Goal: Share content: Share content

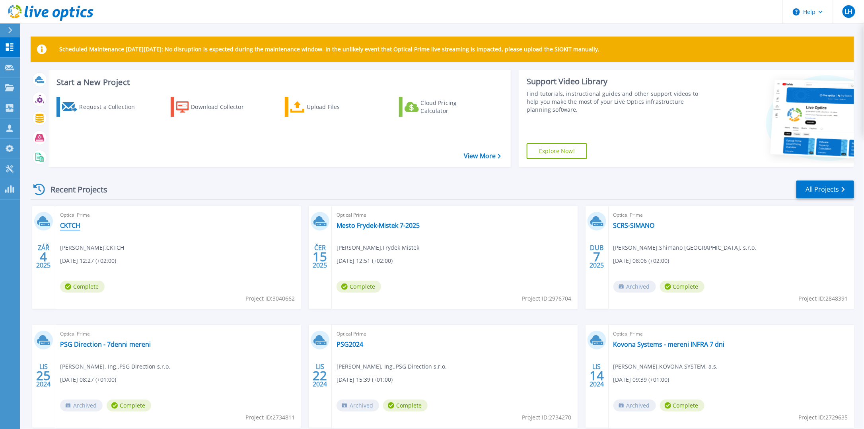
click at [69, 224] on link "CKTCH" at bounding box center [70, 226] width 20 height 8
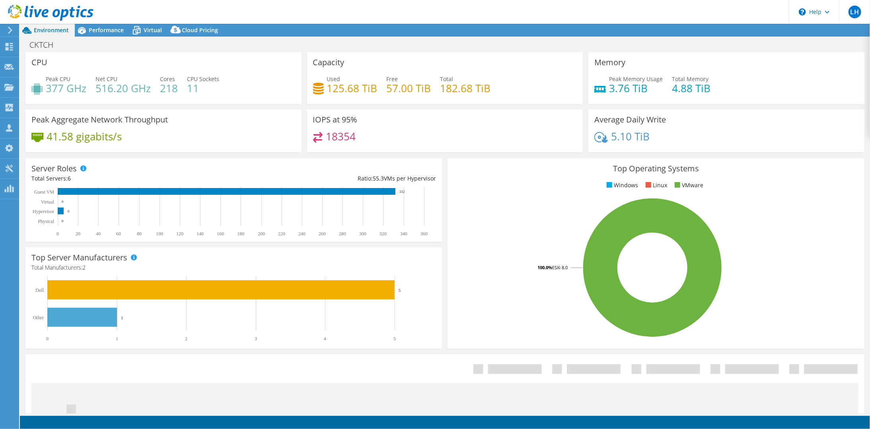
select select "EUFrankfurt"
select select "EUR"
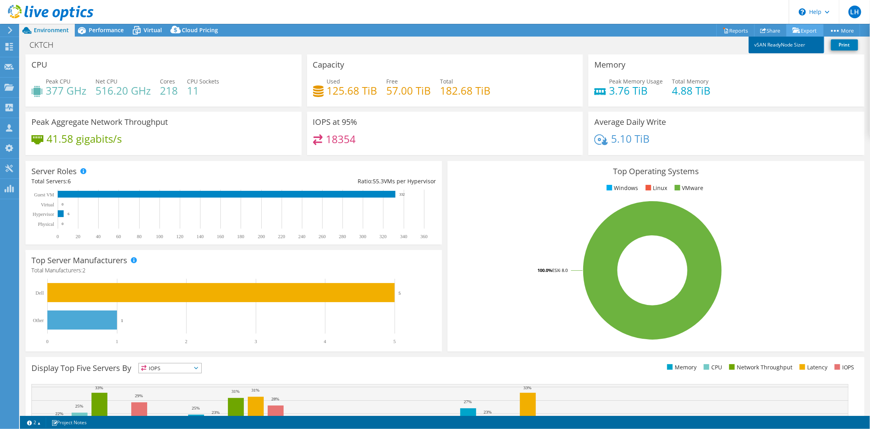
click at [796, 45] on link "vSAN ReadyNode Sizer" at bounding box center [787, 45] width 76 height 17
click at [108, 31] on span "Performance" at bounding box center [106, 30] width 35 height 8
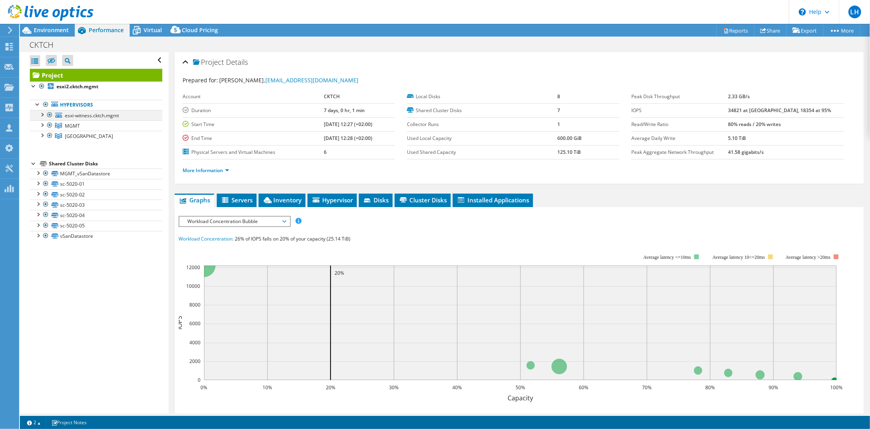
click at [42, 114] on div at bounding box center [42, 114] width 8 height 8
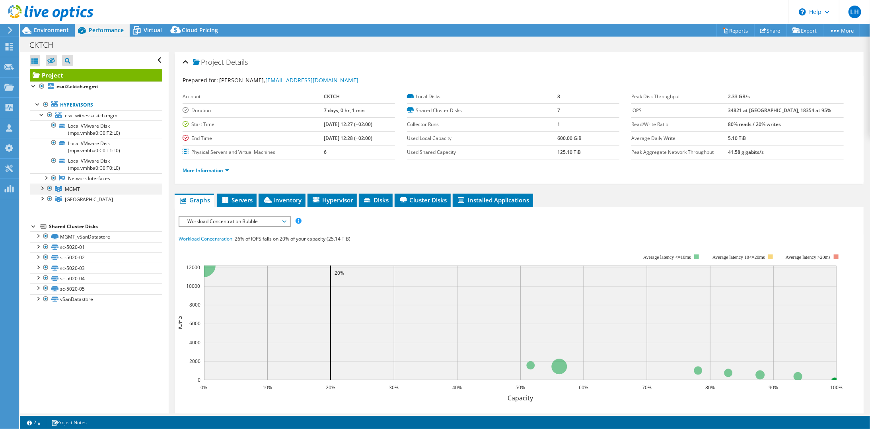
click at [41, 185] on div at bounding box center [42, 188] width 8 height 8
click at [41, 218] on div at bounding box center [42, 219] width 8 height 8
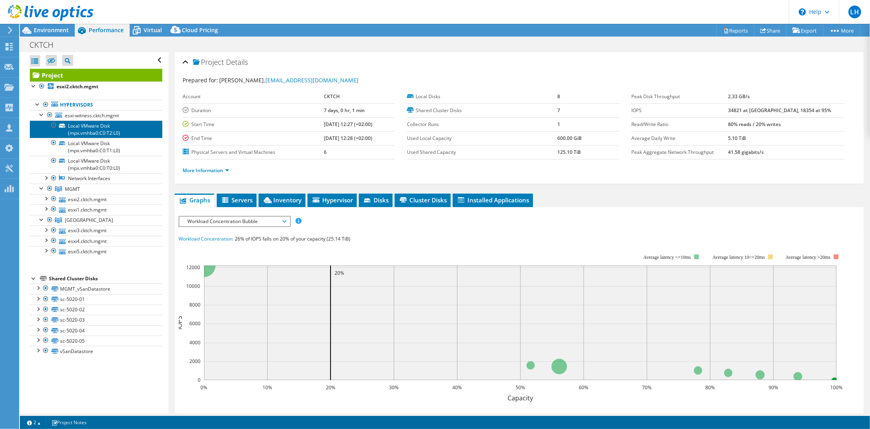
click at [89, 129] on link "Local VMware Disk (mpx.vmhba0:C0:T2:L0)" at bounding box center [96, 130] width 132 height 18
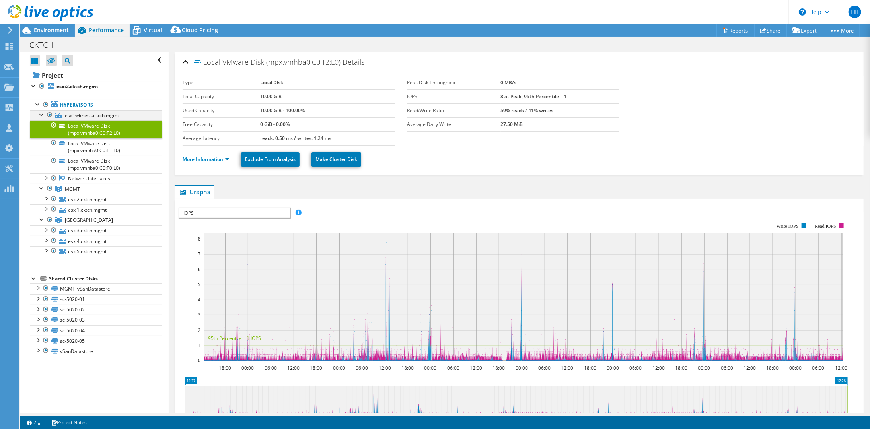
click at [41, 112] on div at bounding box center [42, 114] width 8 height 8
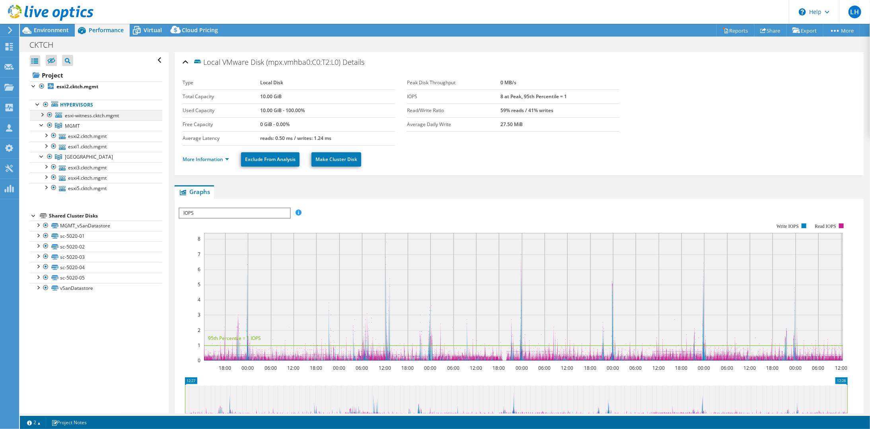
click at [43, 115] on div at bounding box center [42, 114] width 8 height 8
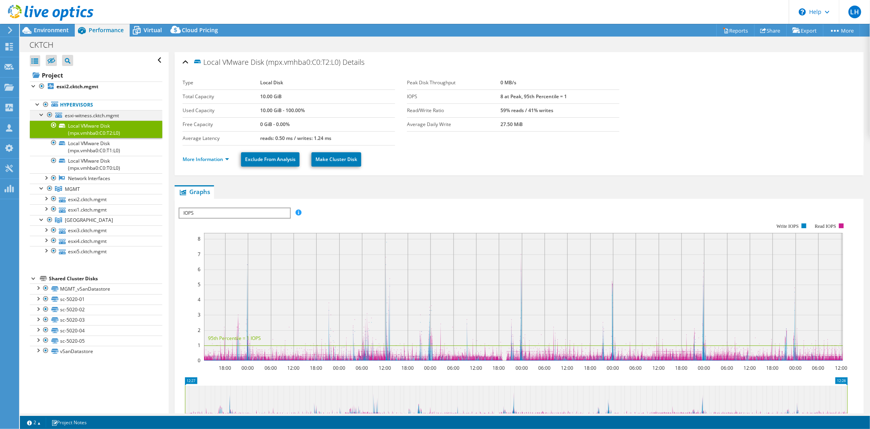
click at [41, 112] on div at bounding box center [42, 114] width 8 height 8
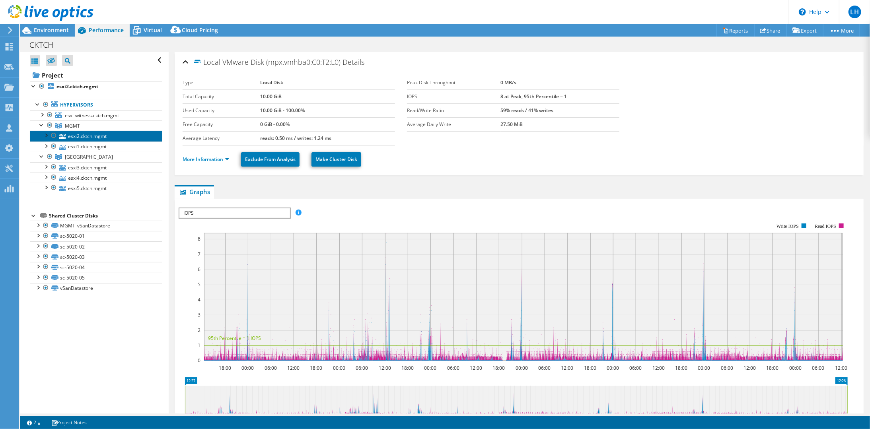
click at [94, 138] on link "esxi2.cktch.mgmt" at bounding box center [96, 136] width 132 height 10
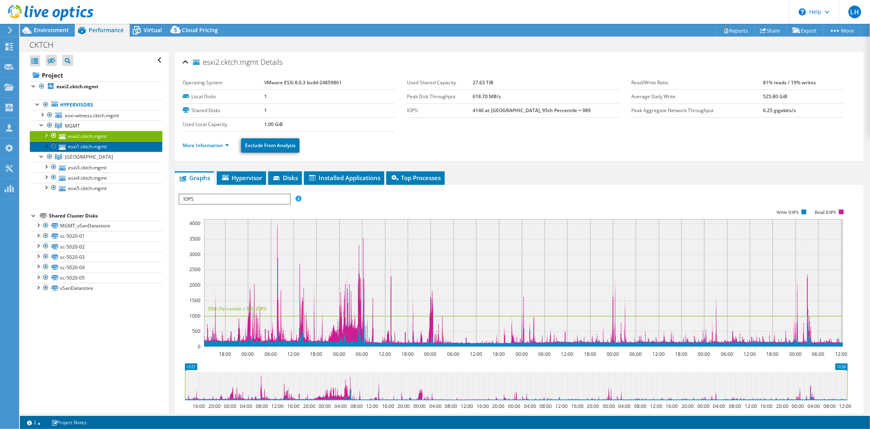
click at [85, 146] on link "esxi1.cktch.mgmt" at bounding box center [96, 147] width 132 height 10
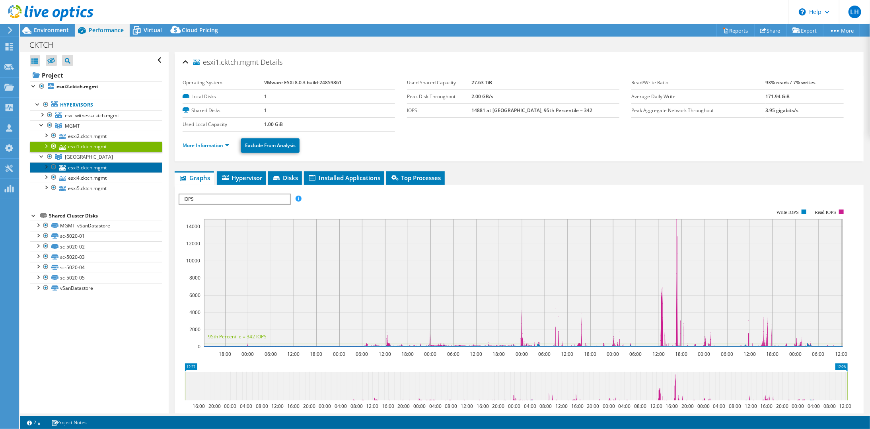
click at [83, 168] on link "esxi3.cktch.mgmt" at bounding box center [96, 167] width 132 height 10
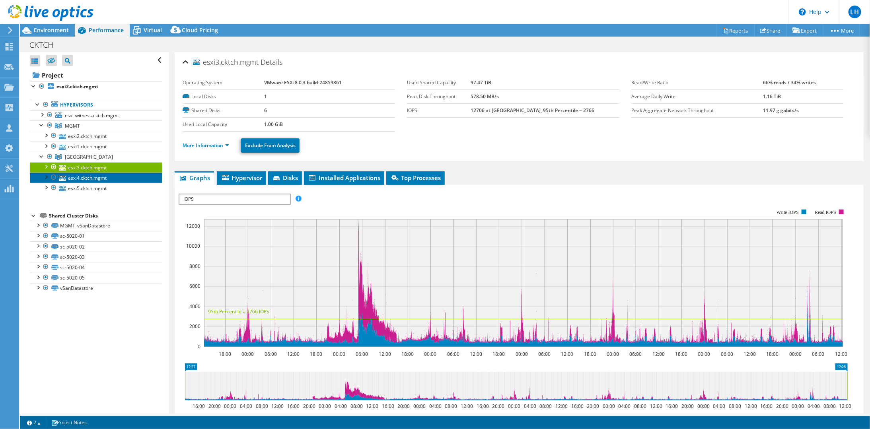
click at [84, 174] on link "esxi4.cktch.mgmt" at bounding box center [96, 178] width 132 height 10
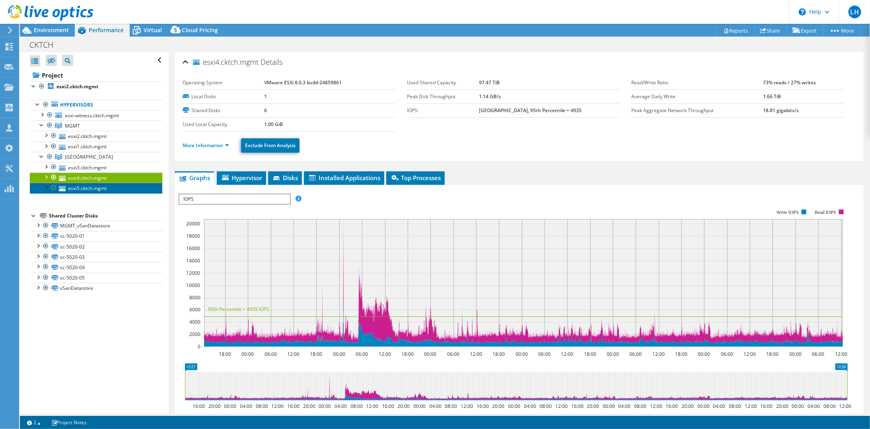
click at [84, 184] on link "esxi5.cktch.mgmt" at bounding box center [96, 188] width 132 height 10
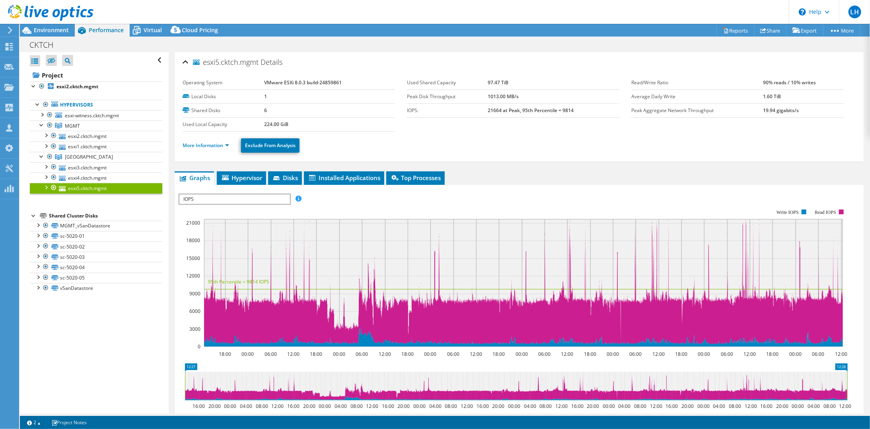
click at [45, 184] on div at bounding box center [46, 187] width 8 height 8
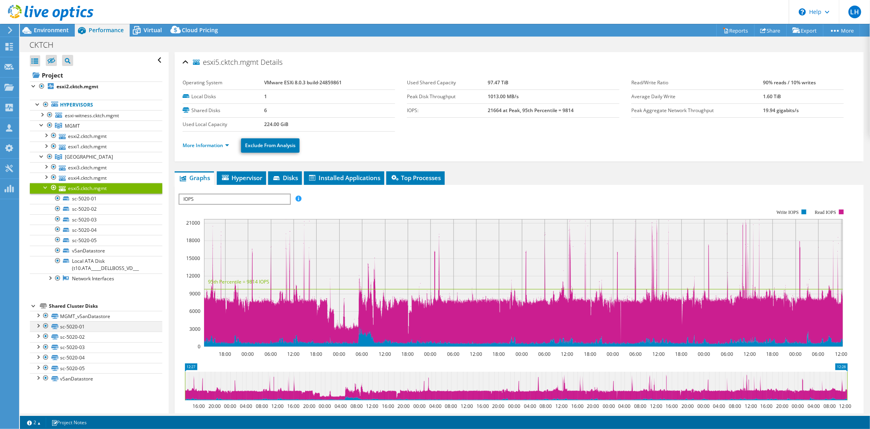
click at [36, 321] on div at bounding box center [38, 325] width 8 height 8
click at [93, 195] on link "sc-5020-01" at bounding box center [96, 199] width 132 height 10
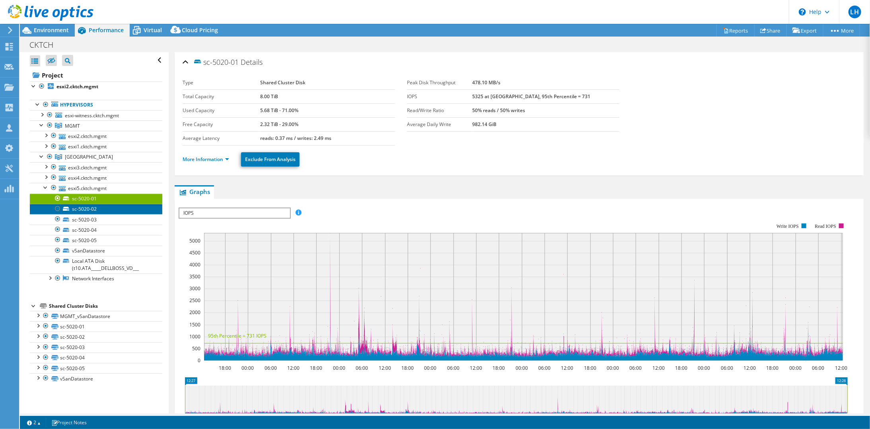
click at [91, 204] on link "sc-5020-02" at bounding box center [96, 209] width 132 height 10
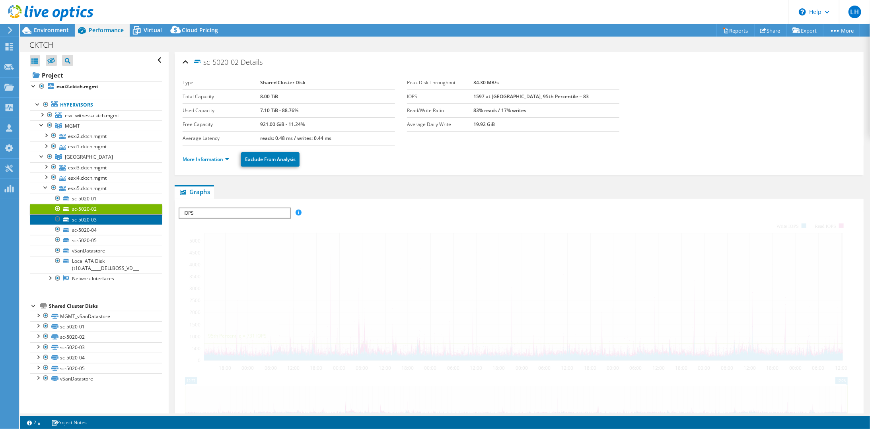
click at [91, 218] on link "sc-5020-03" at bounding box center [96, 219] width 132 height 10
click at [91, 228] on link "sc-5020-04" at bounding box center [96, 230] width 132 height 10
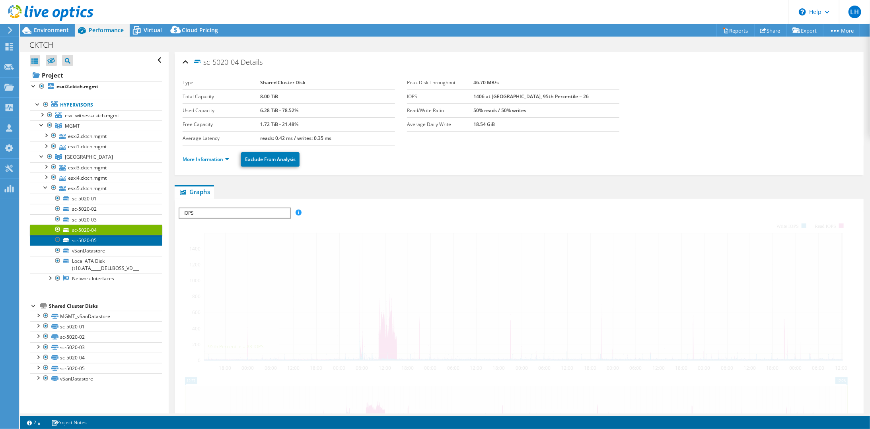
click at [91, 236] on link "sc-5020-05" at bounding box center [96, 240] width 132 height 10
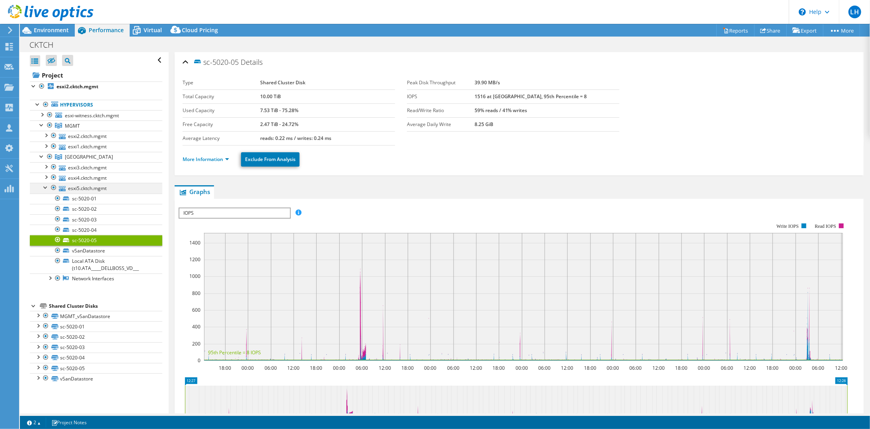
click at [45, 187] on div at bounding box center [46, 187] width 8 height 8
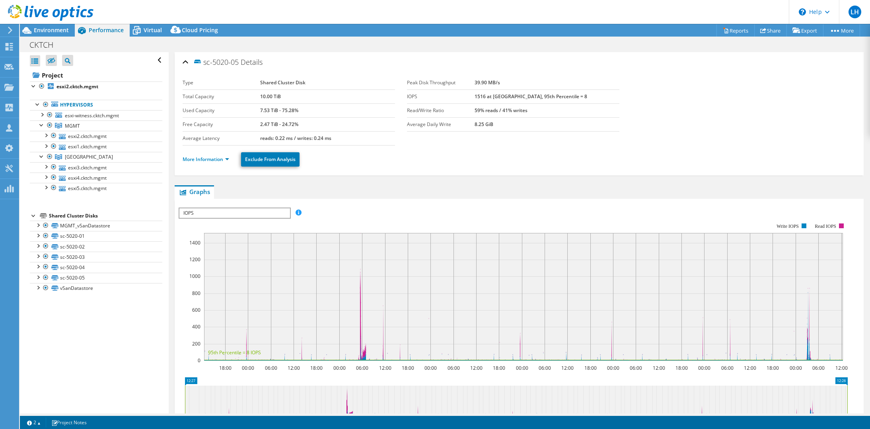
select select "EUFrankfurt"
select select "EUR"
click at [98, 115] on span "esxi-witness.cktch.mgmt" at bounding box center [92, 115] width 54 height 7
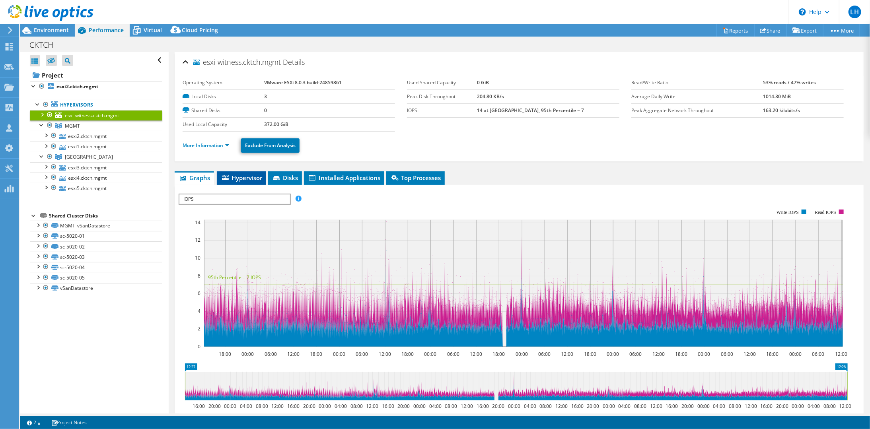
click at [244, 175] on span "Hypervisor" at bounding box center [241, 178] width 41 height 8
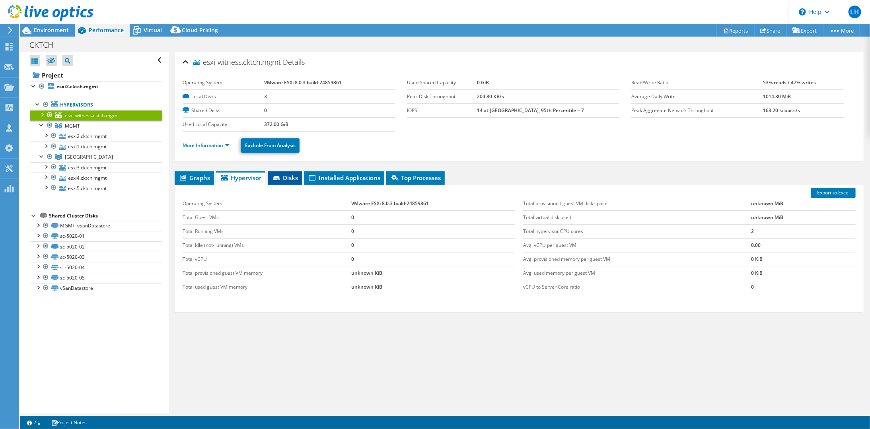
click at [293, 175] on span "Disks" at bounding box center [285, 178] width 26 height 8
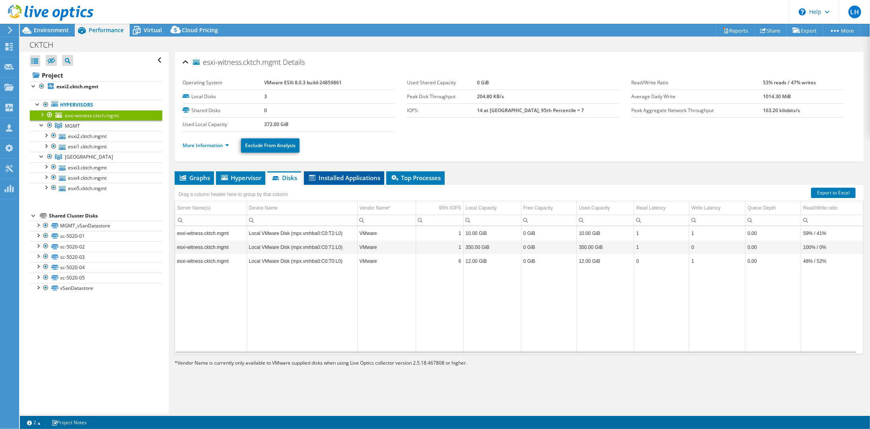
click at [333, 177] on span "Installed Applications" at bounding box center [344, 178] width 72 height 8
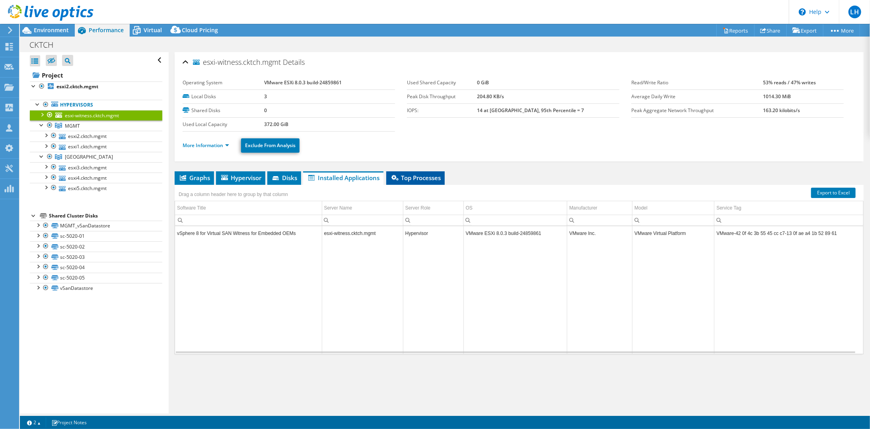
click at [405, 176] on span "Top Processes" at bounding box center [415, 178] width 51 height 8
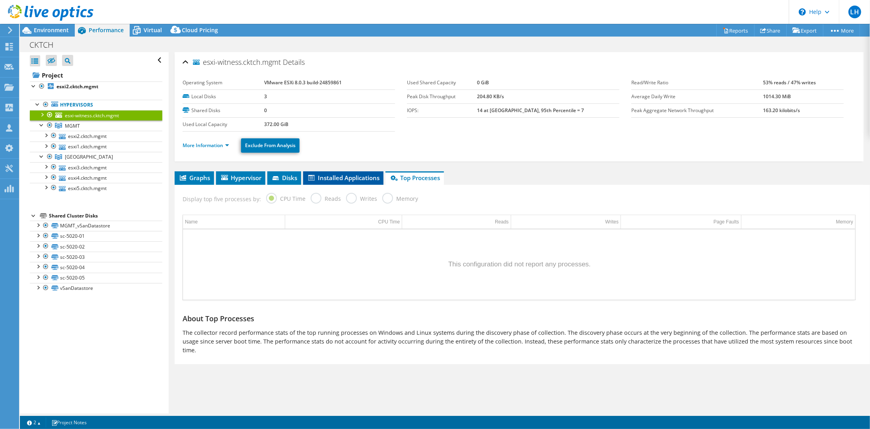
click at [357, 176] on span "Installed Applications" at bounding box center [343, 178] width 72 height 8
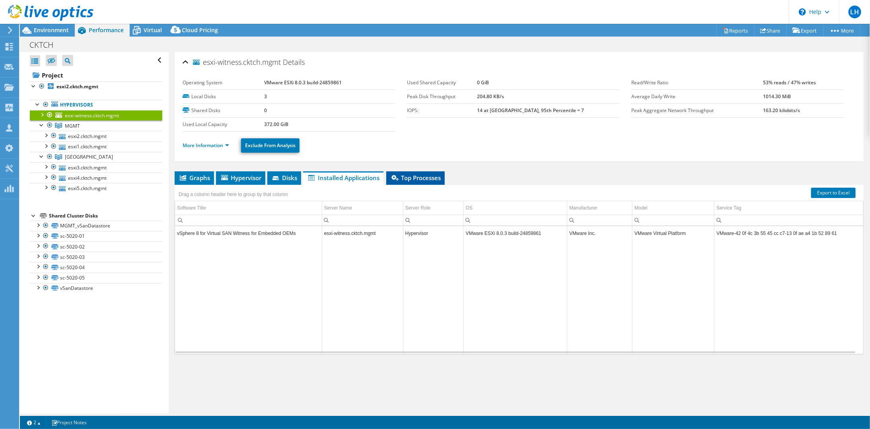
click at [417, 177] on span "Top Processes" at bounding box center [415, 178] width 51 height 8
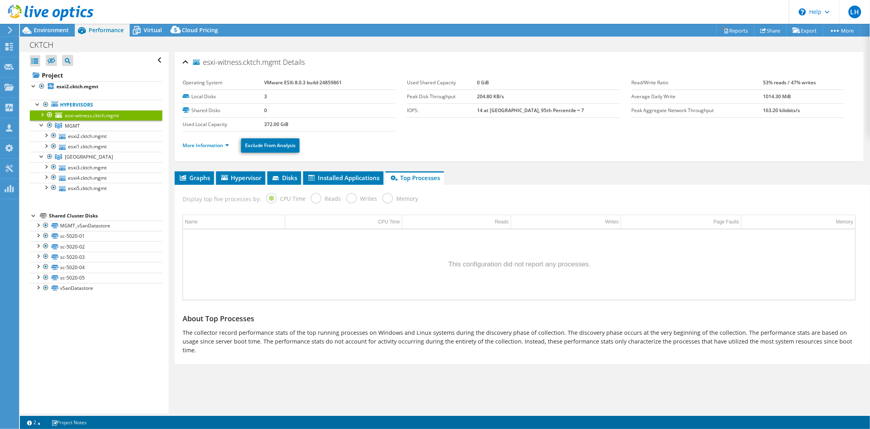
click at [313, 198] on label "Reads" at bounding box center [326, 198] width 30 height 10
click at [293, 175] on span "Disks" at bounding box center [284, 178] width 26 height 8
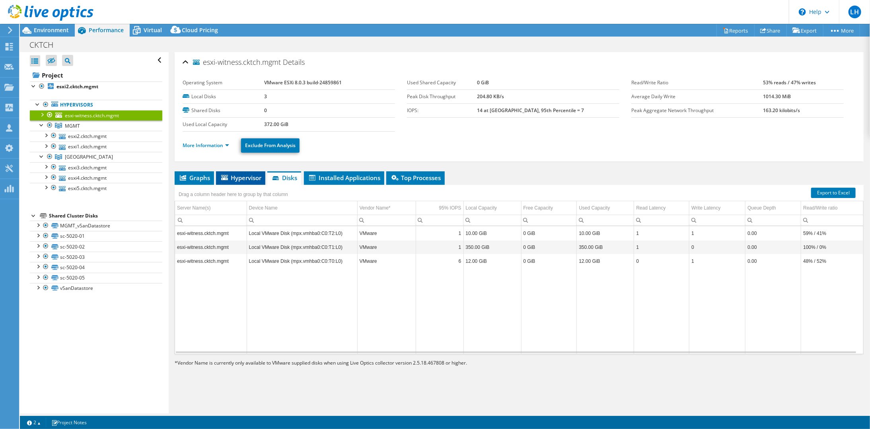
click at [259, 177] on span "Hypervisor" at bounding box center [240, 178] width 41 height 8
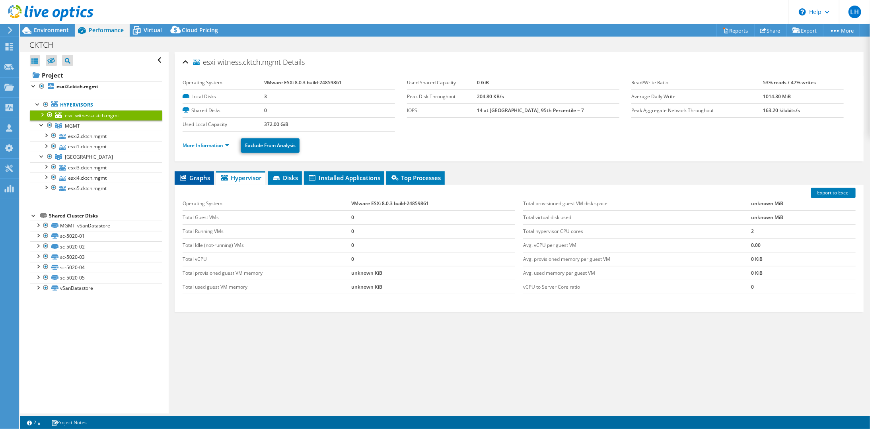
click at [196, 178] on span "Graphs" at bounding box center [194, 178] width 31 height 8
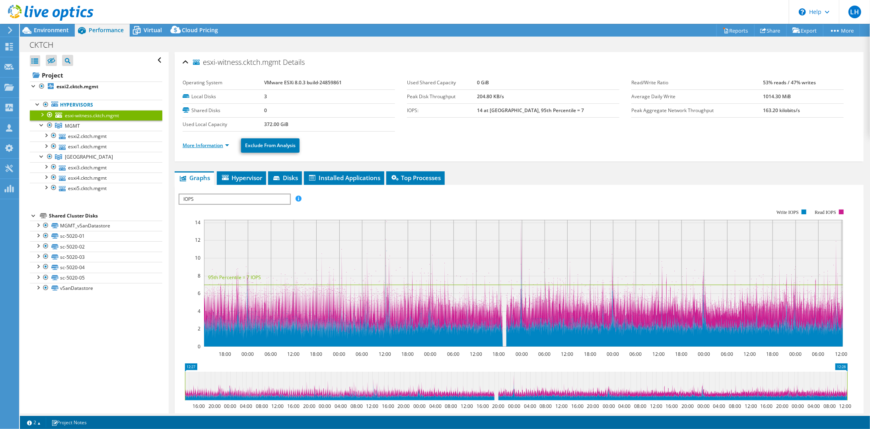
click at [216, 146] on link "More Information" at bounding box center [206, 145] width 47 height 7
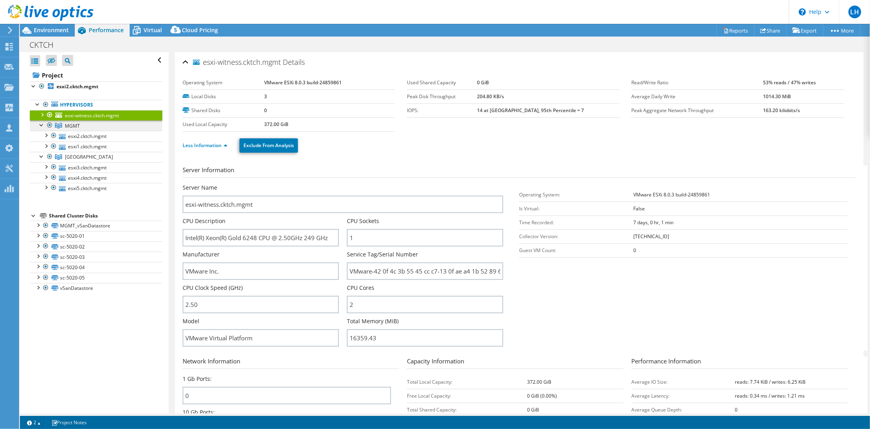
click at [71, 121] on link "MGMT" at bounding box center [96, 126] width 132 height 10
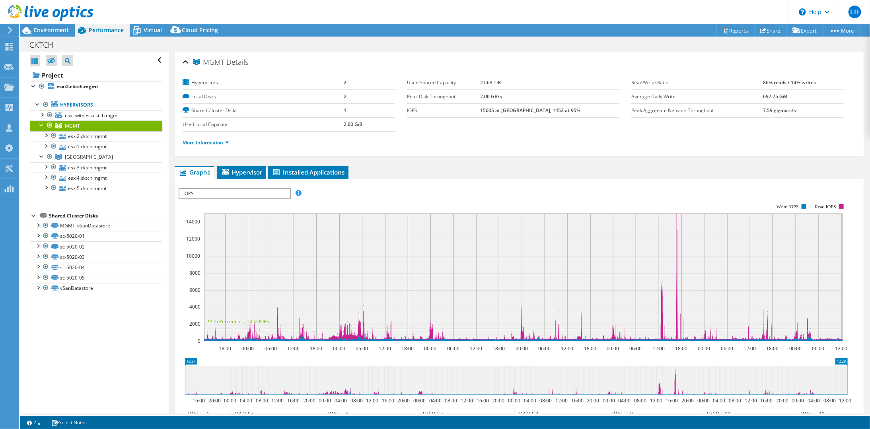
click at [212, 142] on link "More Information" at bounding box center [206, 142] width 47 height 7
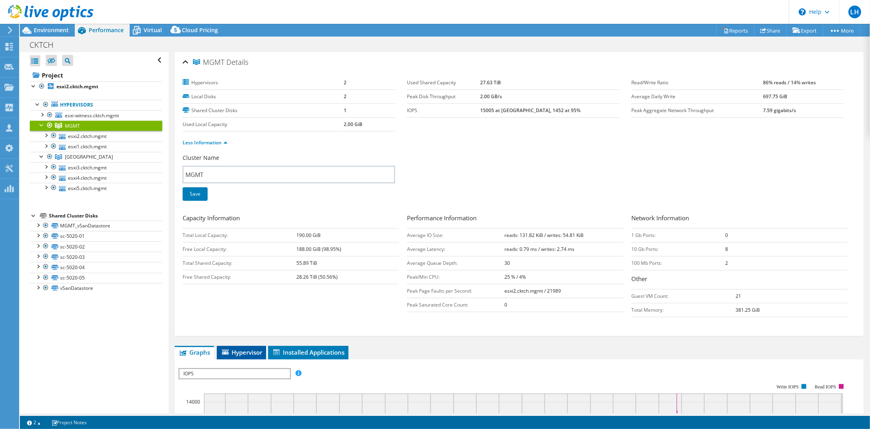
click at [259, 353] on li "Hypervisor" at bounding box center [241, 353] width 49 height 14
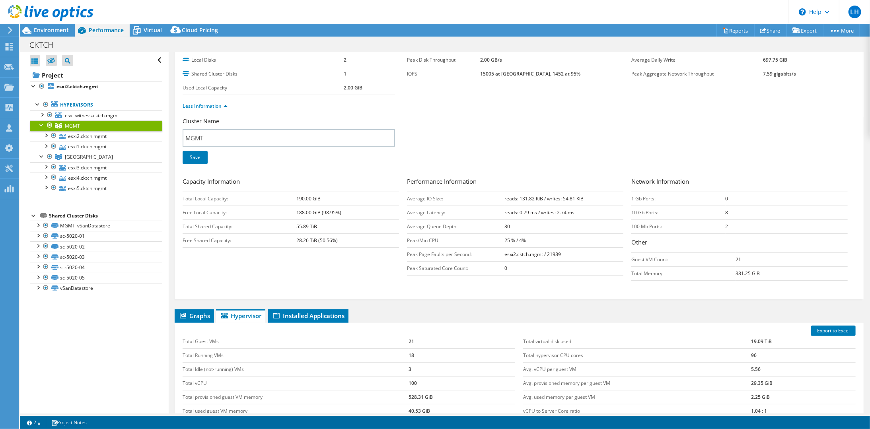
scroll to position [119, 0]
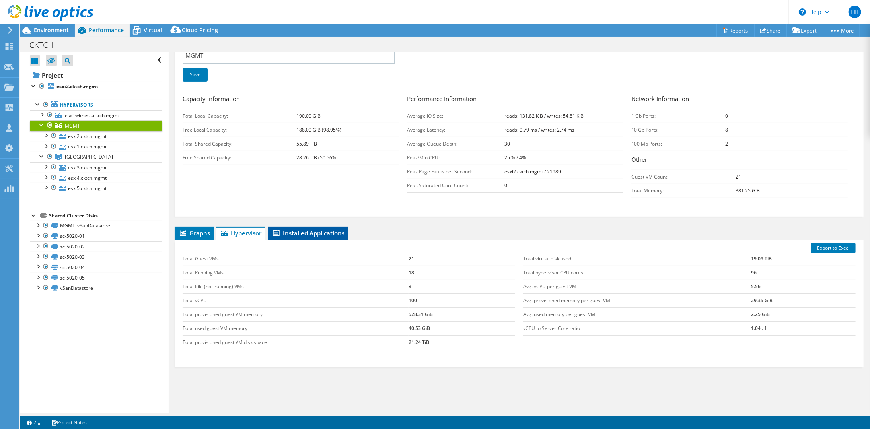
click at [314, 232] on span "Installed Applications" at bounding box center [308, 233] width 72 height 8
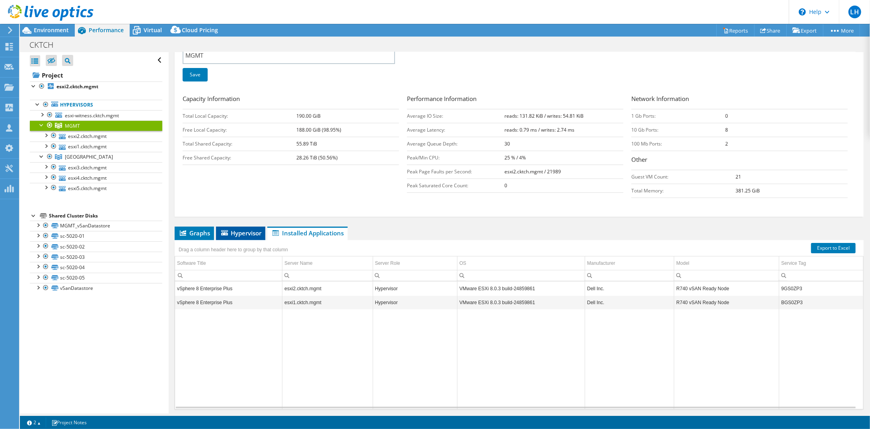
click at [238, 229] on span "Hypervisor" at bounding box center [240, 233] width 41 height 8
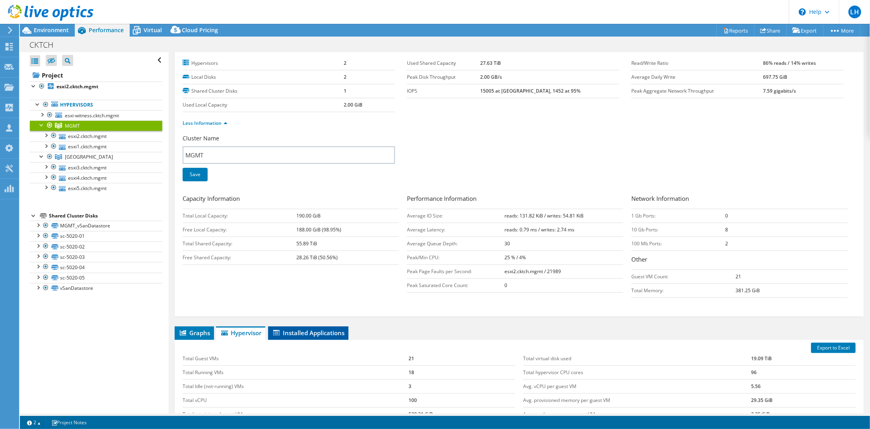
scroll to position [0, 0]
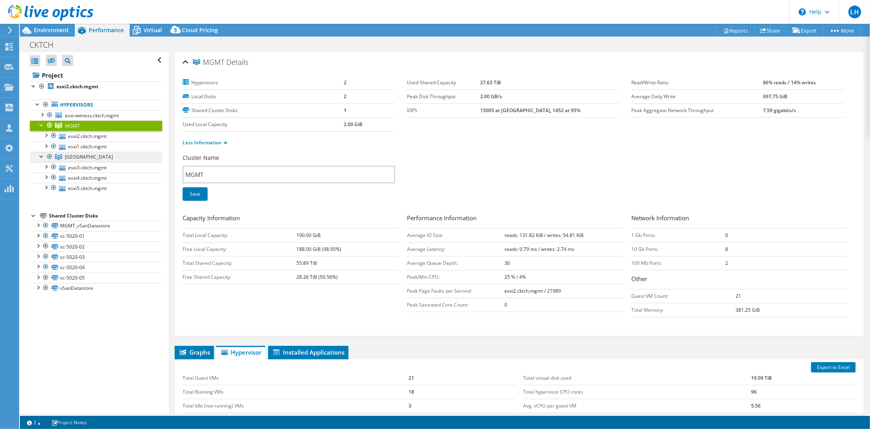
click at [73, 154] on span "Brno" at bounding box center [89, 157] width 48 height 7
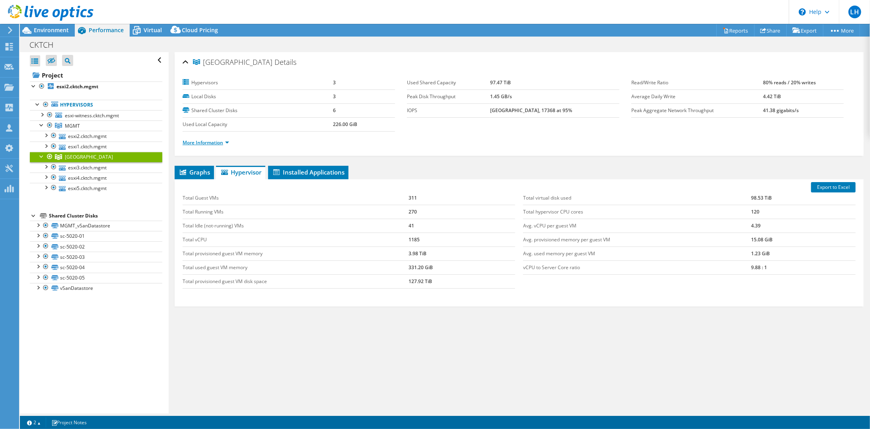
click at [220, 139] on link "More Information" at bounding box center [206, 142] width 47 height 7
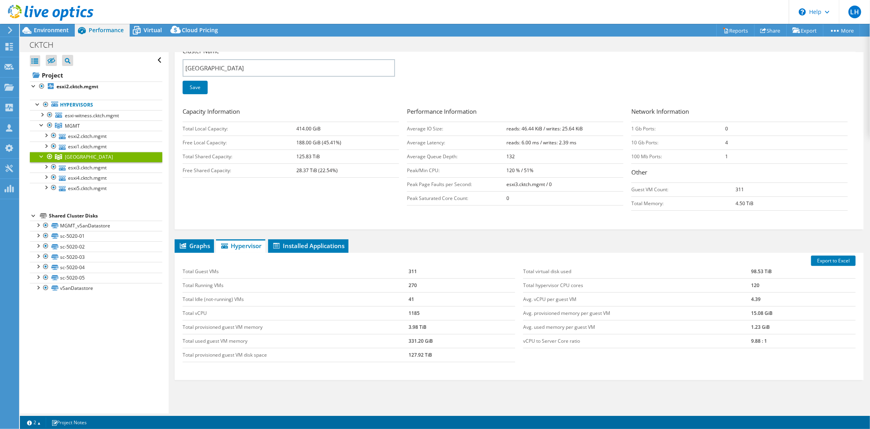
scroll to position [119, 0]
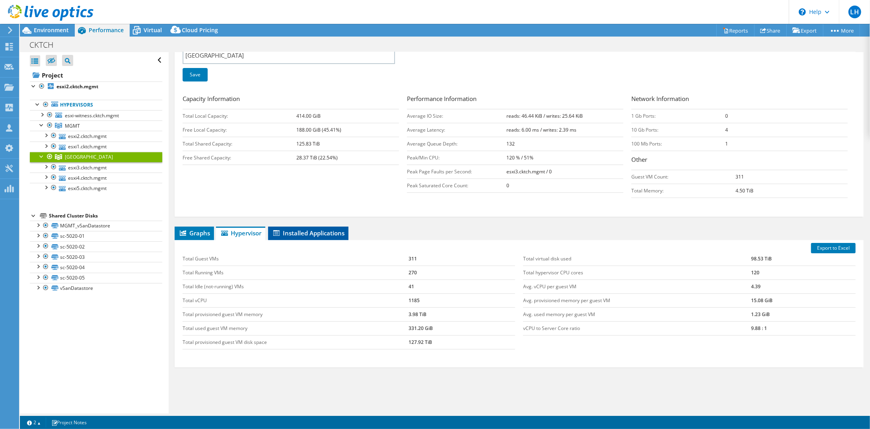
click at [301, 231] on span "Installed Applications" at bounding box center [308, 233] width 72 height 8
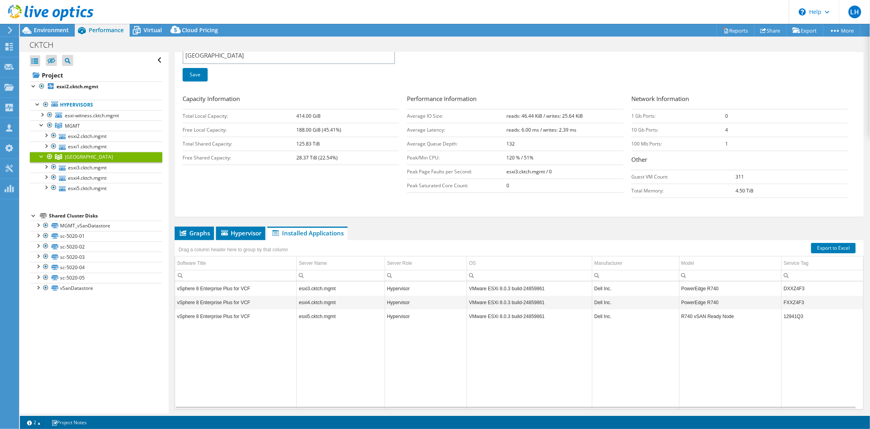
scroll to position [0, 0]
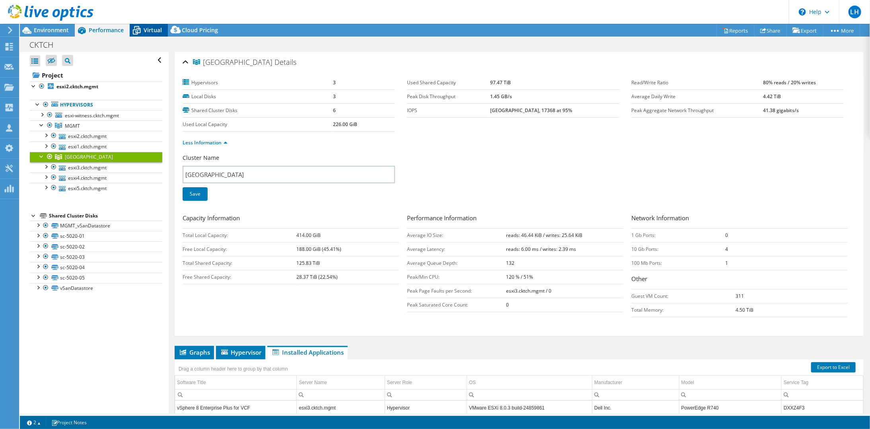
click at [154, 30] on span "Virtual" at bounding box center [153, 30] width 18 height 8
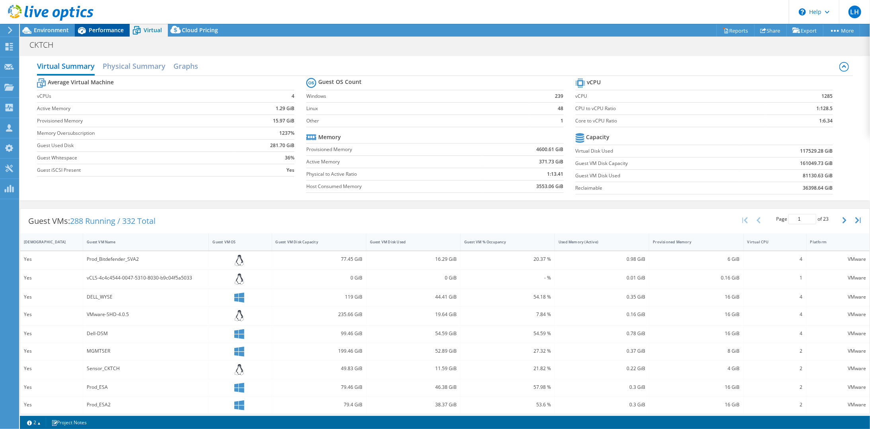
click at [117, 30] on span "Performance" at bounding box center [106, 30] width 35 height 8
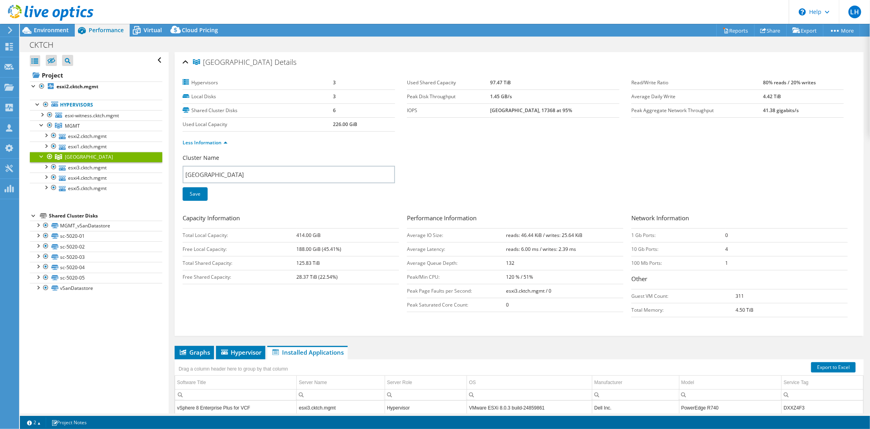
click at [51, 155] on div at bounding box center [50, 157] width 8 height 10
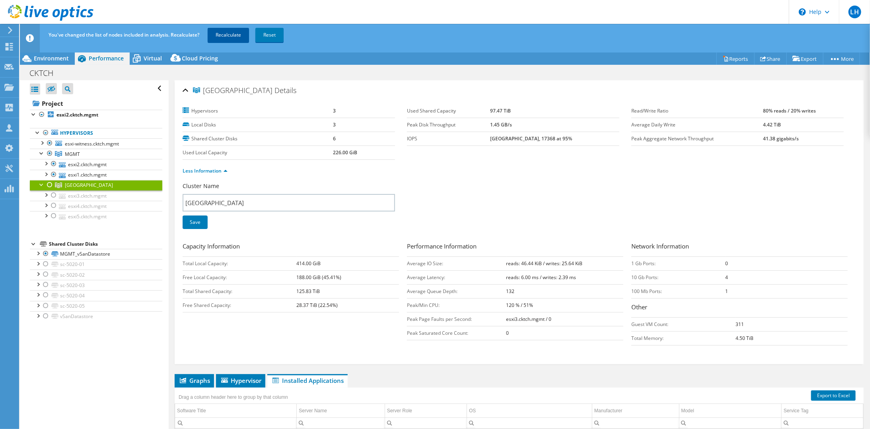
click at [233, 35] on link "Recalculate" at bounding box center [228, 35] width 41 height 14
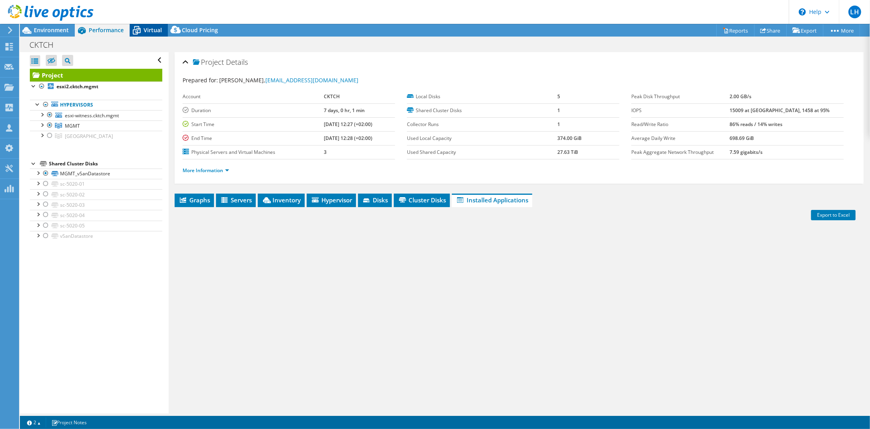
click at [155, 28] on span "Virtual" at bounding box center [153, 30] width 18 height 8
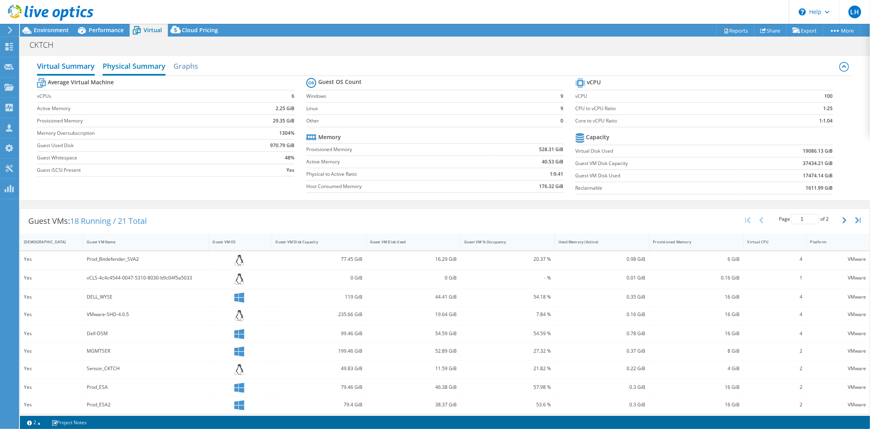
click at [143, 64] on h2 "Physical Summary" at bounding box center [134, 67] width 63 height 18
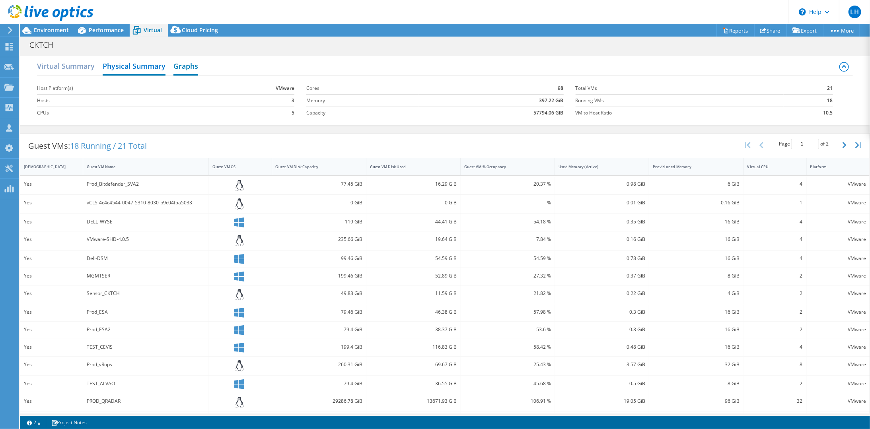
click at [193, 67] on h2 "Graphs" at bounding box center [185, 67] width 25 height 18
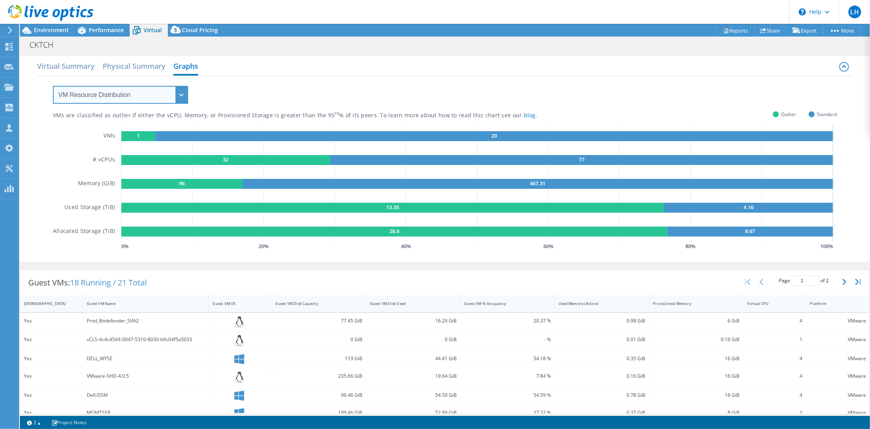
click at [136, 95] on select "VM Resource Distribution Provisioning Contrast Over Provisioning" at bounding box center [120, 95] width 135 height 18
click at [53, 86] on select "VM Resource Distribution Provisioning Contrast Over Provisioning" at bounding box center [120, 95] width 135 height 18
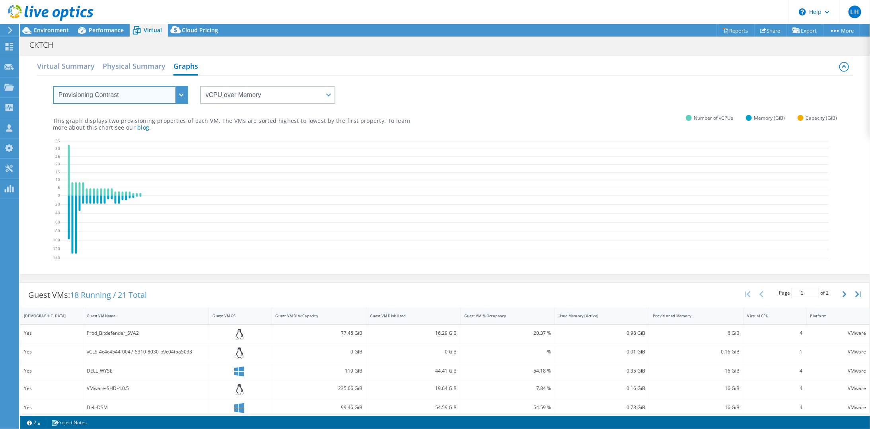
click at [142, 97] on select "VM Resource Distribution Provisioning Contrast Over Provisioning" at bounding box center [120, 95] width 135 height 18
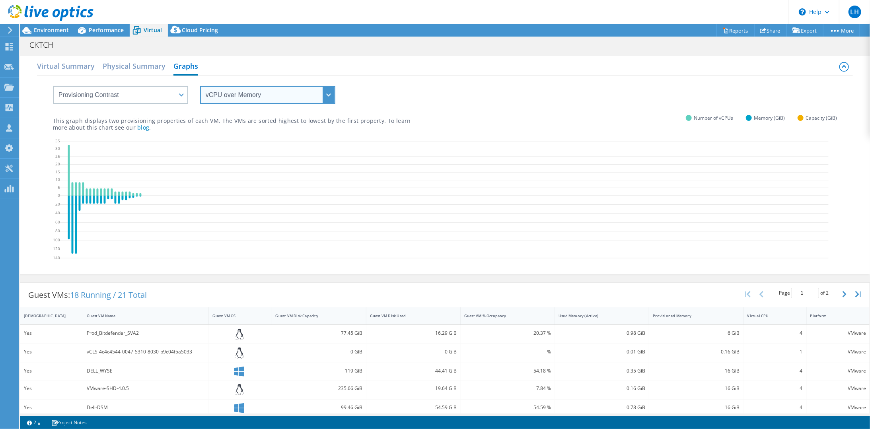
click at [240, 97] on select "vCPU over Memory vCPU over Capacity Memory over vCPU Memory over Capacity Capac…" at bounding box center [267, 95] width 135 height 18
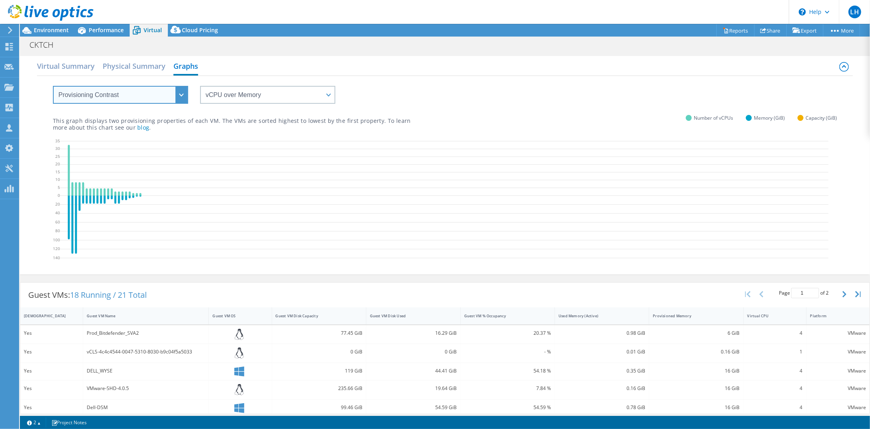
click at [165, 97] on select "VM Resource Distribution Provisioning Contrast Over Provisioning" at bounding box center [120, 95] width 135 height 18
select select "VM Resource Distribution"
click at [53, 86] on select "VM Resource Distribution Provisioning Contrast Over Provisioning" at bounding box center [120, 95] width 135 height 18
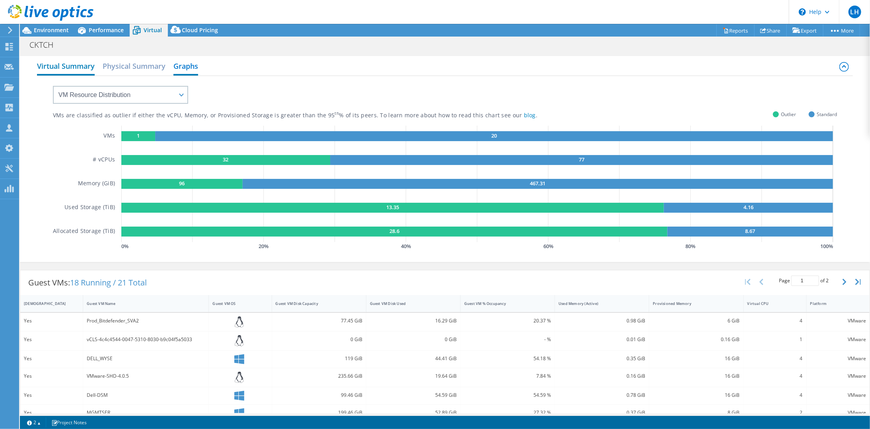
click at [80, 64] on h2 "Virtual Summary" at bounding box center [66, 67] width 58 height 18
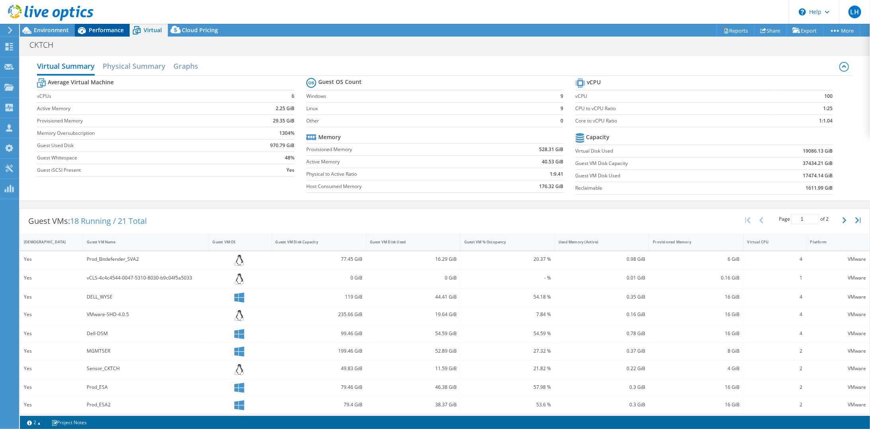
click at [114, 29] on span "Performance" at bounding box center [106, 30] width 35 height 8
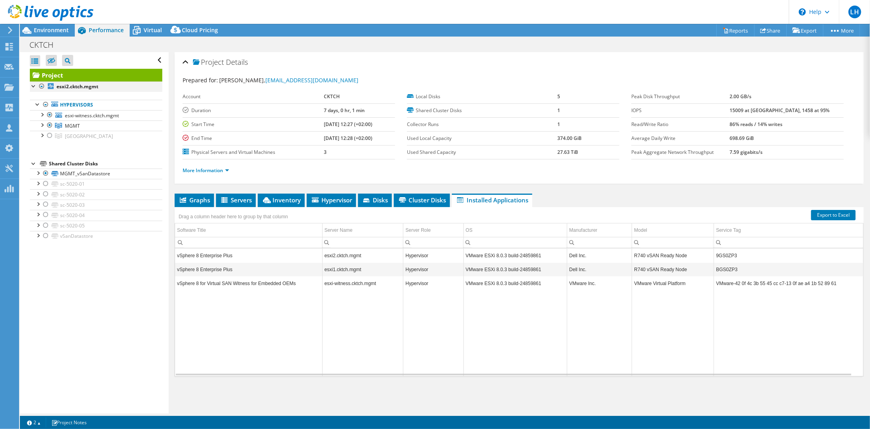
click at [40, 84] on div at bounding box center [42, 87] width 8 height 10
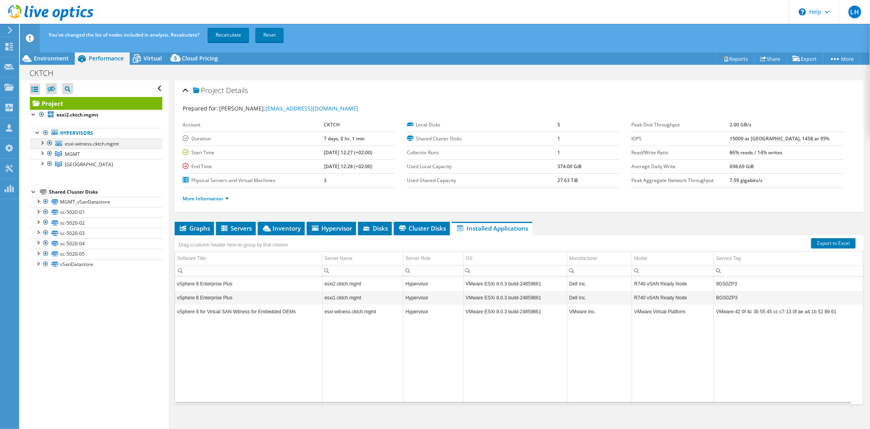
click at [51, 143] on div at bounding box center [50, 143] width 8 height 10
click at [51, 163] on div at bounding box center [50, 164] width 8 height 10
click at [226, 37] on link "Recalculate" at bounding box center [228, 35] width 41 height 14
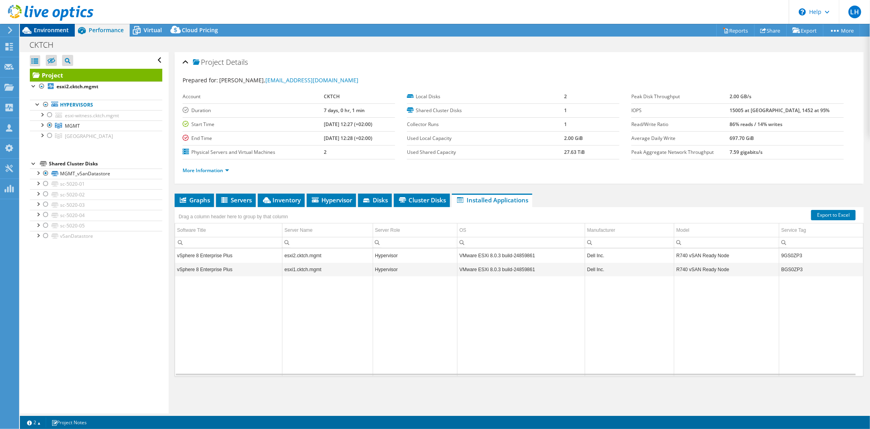
click at [42, 29] on span "Environment" at bounding box center [51, 30] width 35 height 8
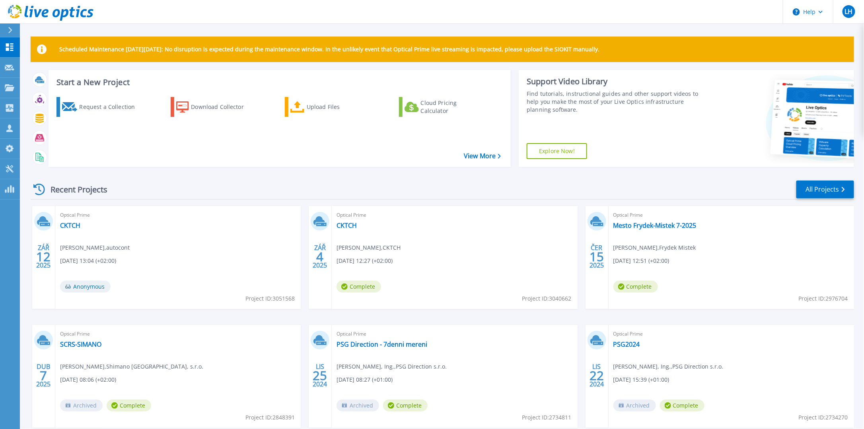
click at [284, 298] on span "Project ID: 3051568" at bounding box center [269, 298] width 49 height 9
copy span "3051568"
click at [284, 298] on span "Project ID: 3051568" at bounding box center [269, 298] width 49 height 9
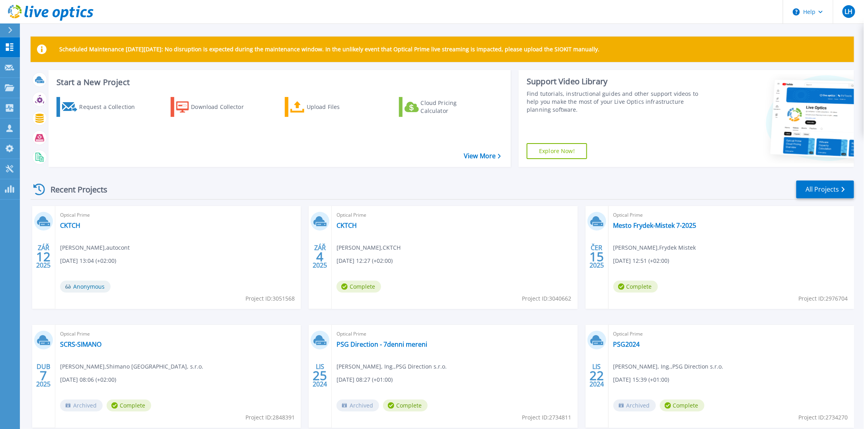
drag, startPoint x: 284, startPoint y: 298, endPoint x: 250, endPoint y: 241, distance: 65.6
click at [250, 241] on div "Optical Prime CKTCH [PERSON_NAME] , autocont [DATE] 13:04 (+02:00) Anonymous Pr…" at bounding box center [177, 257] width 245 height 103
click at [287, 300] on span "Project ID: 3051568" at bounding box center [269, 298] width 49 height 9
copy span "3051568"
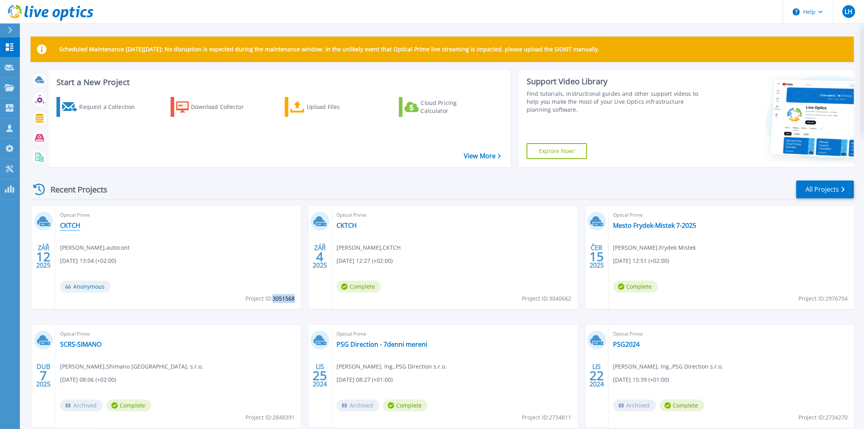
click at [70, 225] on link "CKTCH" at bounding box center [70, 226] width 20 height 8
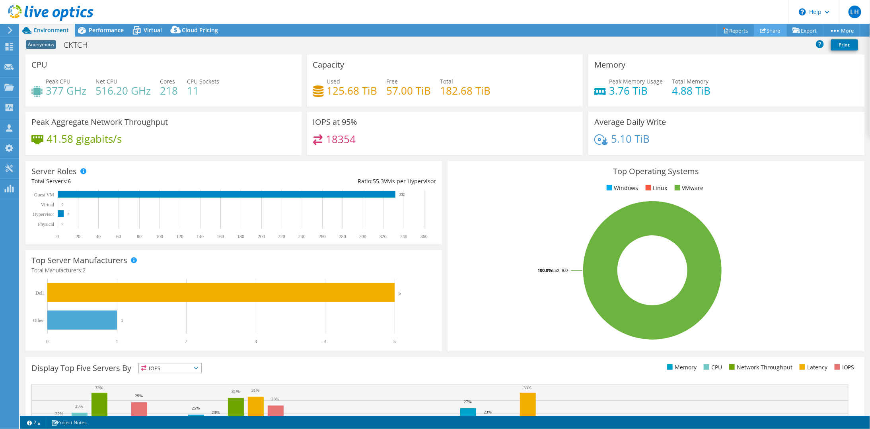
click at [771, 31] on link "Share" at bounding box center [770, 30] width 33 height 12
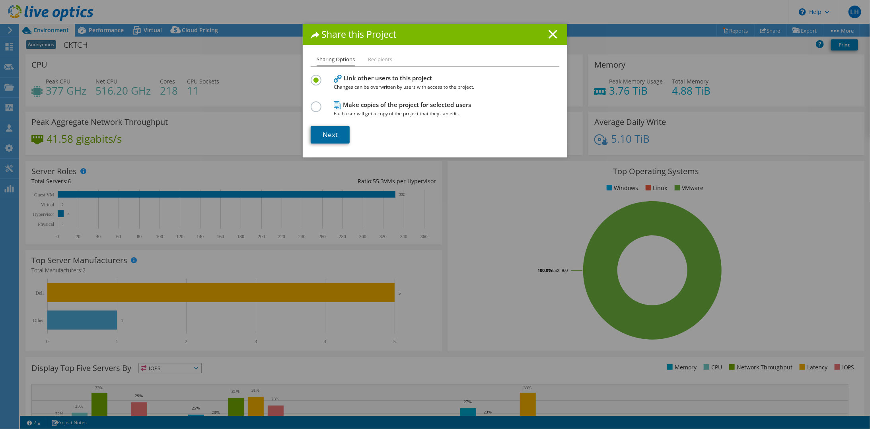
click at [327, 134] on link "Next" at bounding box center [330, 135] width 39 height 18
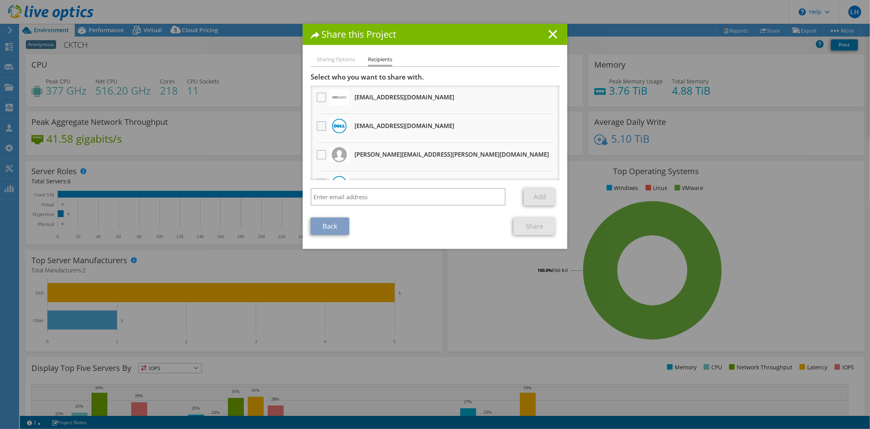
click at [317, 127] on label at bounding box center [323, 126] width 12 height 10
click at [0, 0] on input "checkbox" at bounding box center [0, 0] width 0 height 0
click at [318, 97] on label at bounding box center [323, 98] width 12 height 10
click at [0, 0] on input "checkbox" at bounding box center [0, 0] width 0 height 0
click at [531, 228] on link "Share" at bounding box center [535, 227] width 42 height 18
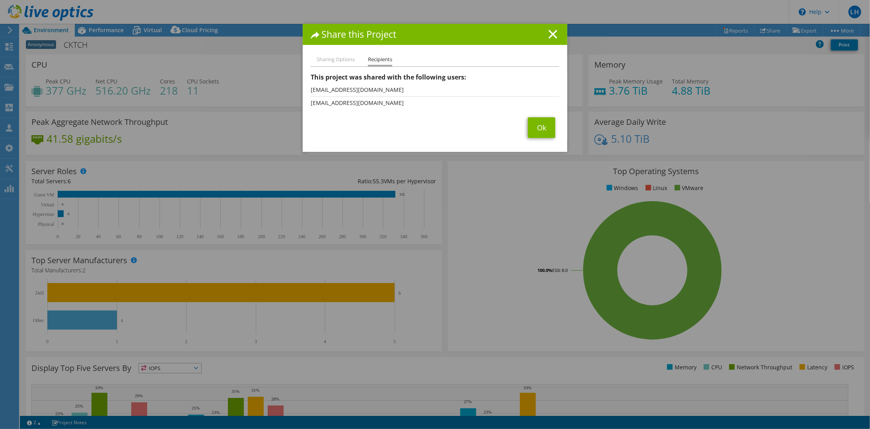
click at [524, 121] on span "Ok" at bounding box center [541, 127] width 35 height 21
click at [534, 129] on link "Ok" at bounding box center [541, 127] width 27 height 21
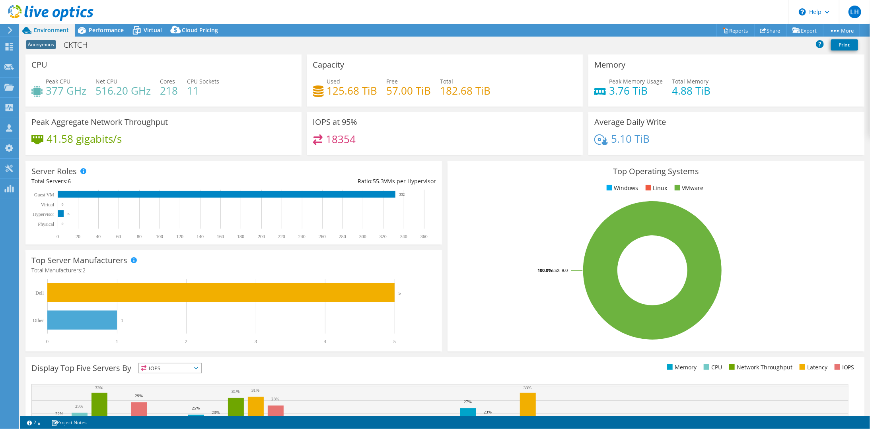
click at [51, 45] on span "Anonymous" at bounding box center [41, 44] width 30 height 9
click at [106, 30] on span "Performance" at bounding box center [106, 30] width 35 height 8
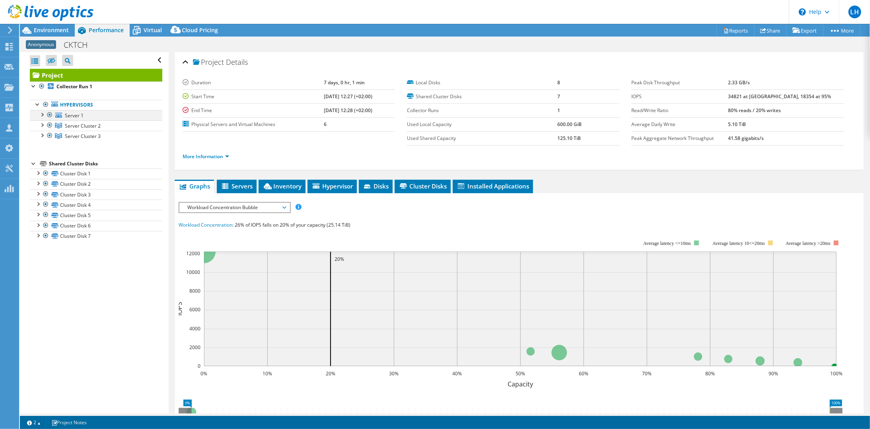
click at [42, 113] on div at bounding box center [42, 114] width 8 height 8
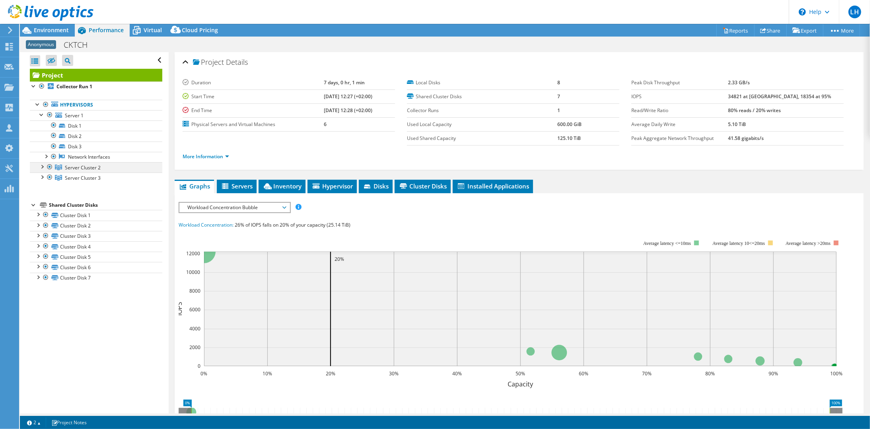
click at [41, 167] on div at bounding box center [42, 166] width 8 height 8
click at [39, 206] on div at bounding box center [42, 208] width 8 height 8
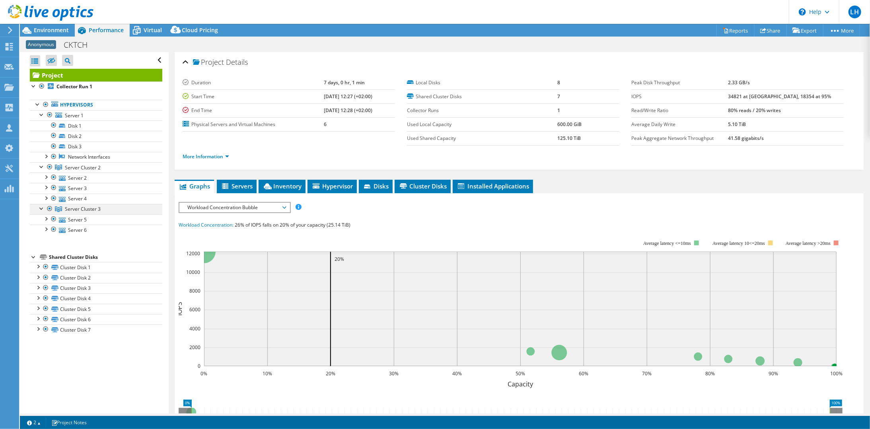
click at [39, 206] on div at bounding box center [42, 208] width 8 height 8
click at [40, 164] on div at bounding box center [42, 166] width 8 height 8
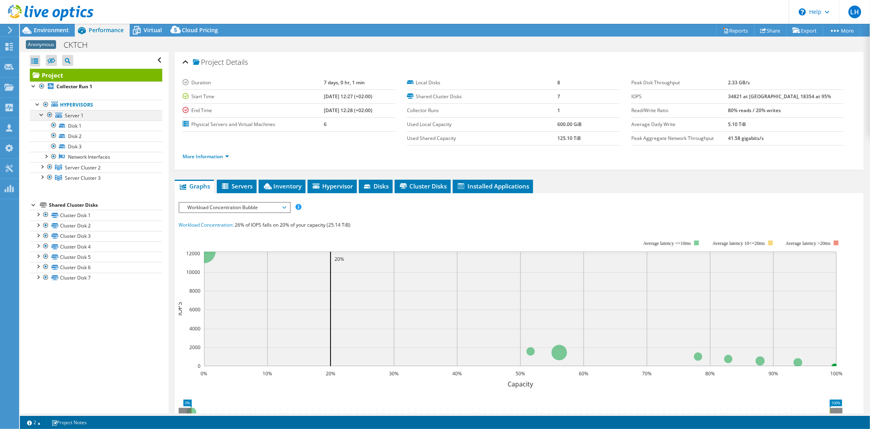
click at [49, 113] on div at bounding box center [50, 115] width 8 height 10
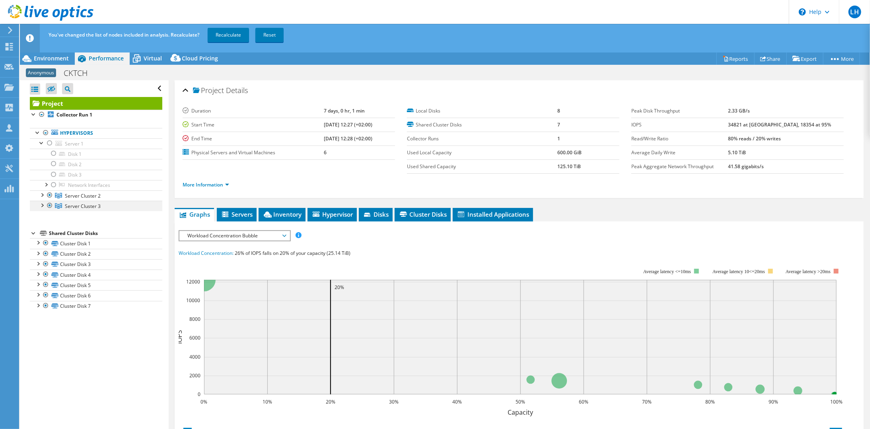
click at [50, 202] on div at bounding box center [50, 206] width 8 height 10
click at [233, 36] on link "Recalculate" at bounding box center [228, 35] width 41 height 14
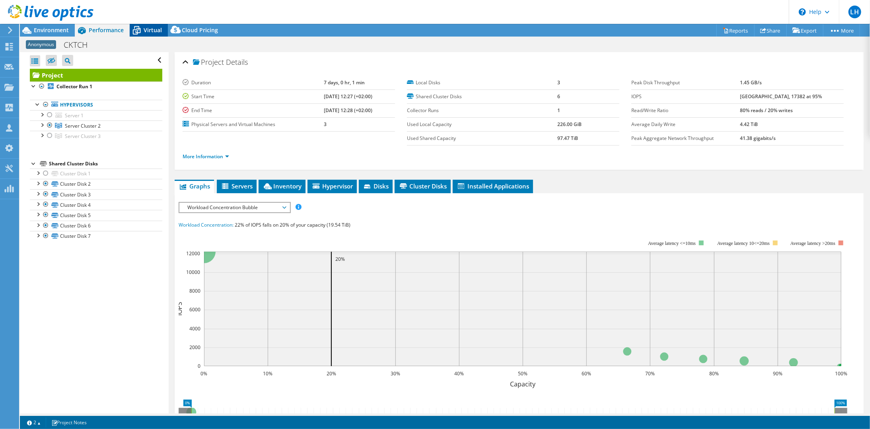
click at [146, 30] on span "Virtual" at bounding box center [153, 30] width 18 height 8
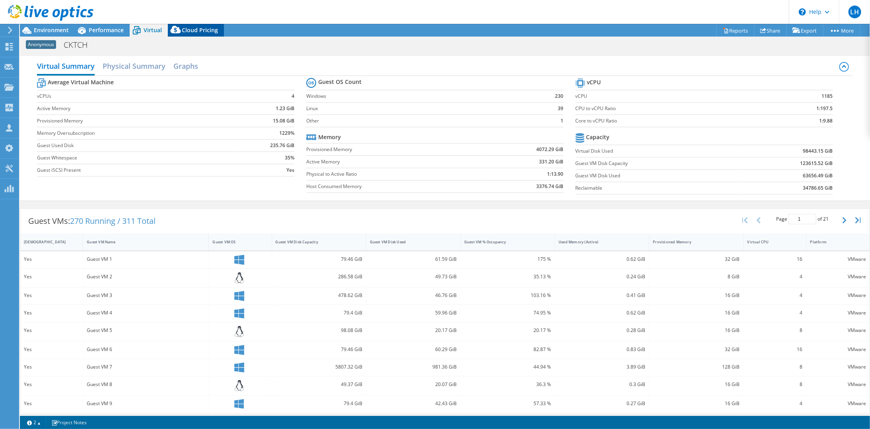
click at [210, 29] on span "Cloud Pricing" at bounding box center [200, 30] width 36 height 8
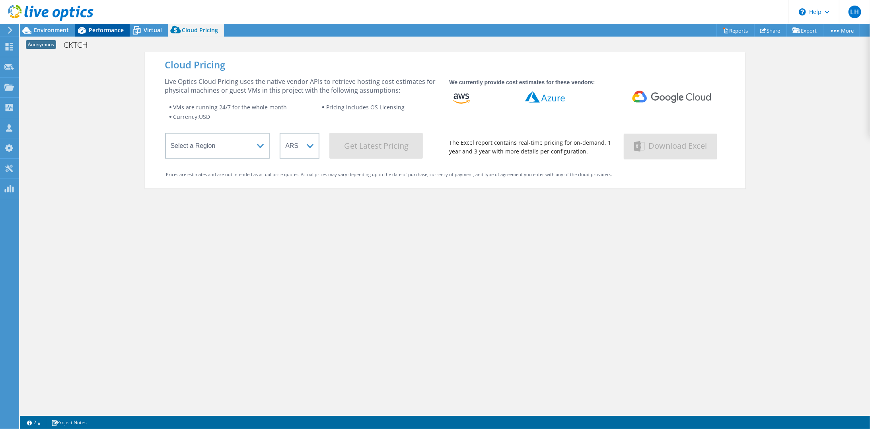
click at [102, 28] on span "Performance" at bounding box center [106, 30] width 35 height 8
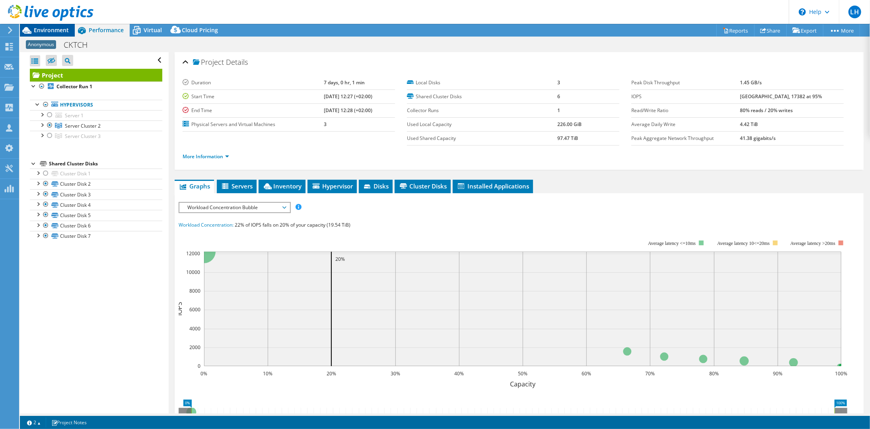
click at [33, 29] on icon at bounding box center [27, 30] width 14 height 14
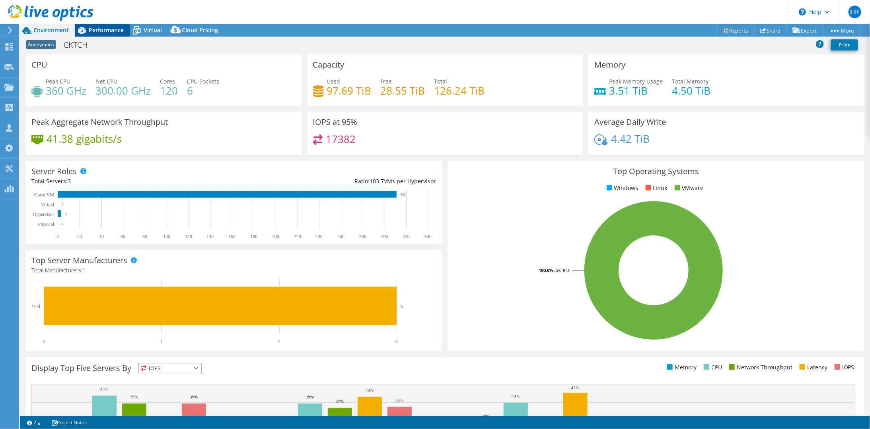
click at [103, 32] on span "Performance" at bounding box center [106, 30] width 35 height 8
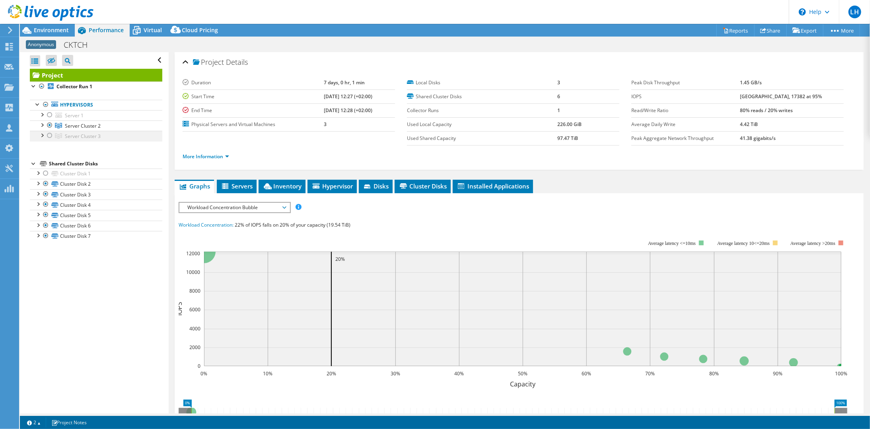
click at [49, 133] on div at bounding box center [50, 136] width 8 height 10
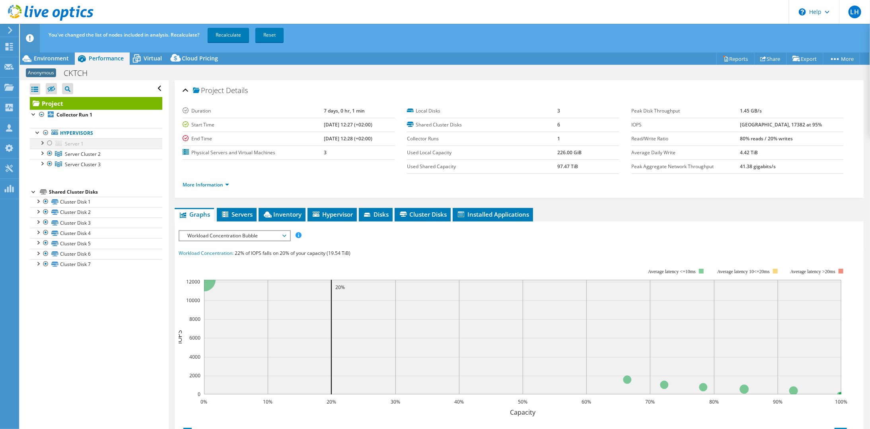
click at [47, 142] on div at bounding box center [50, 143] width 8 height 10
click at [233, 34] on link "Recalculate" at bounding box center [228, 35] width 41 height 14
click at [276, 236] on span "Workload Concentration Bubble" at bounding box center [234, 236] width 102 height 10
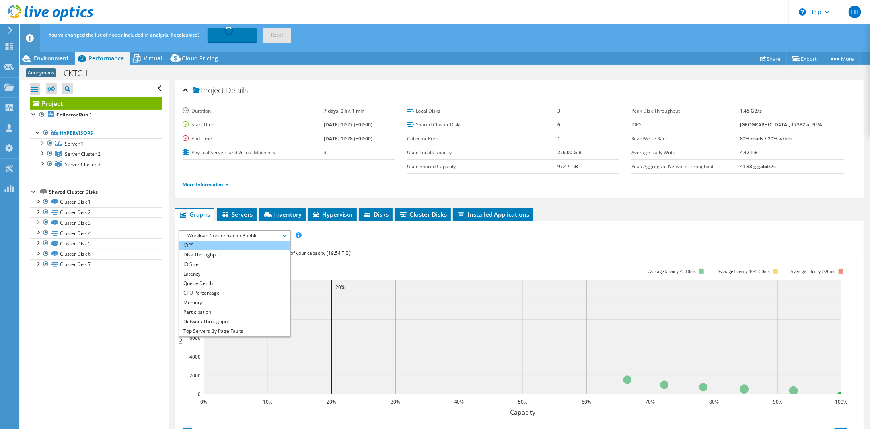
click at [212, 247] on li "IOPS" at bounding box center [234, 246] width 110 height 10
